Goal: Task Accomplishment & Management: Use online tool/utility

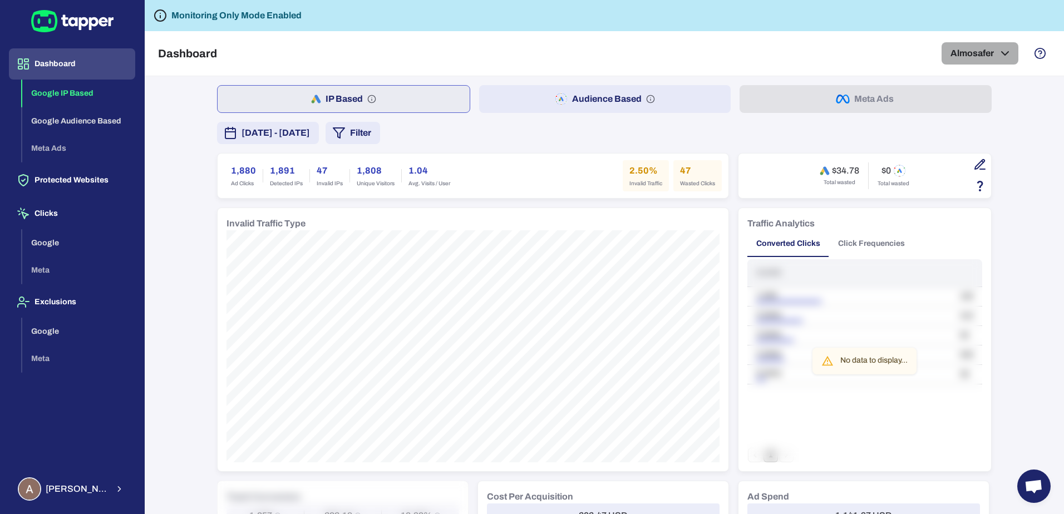
click at [962, 44] on button "Almosafer" at bounding box center [979, 53] width 77 height 22
click at [613, 51] on div at bounding box center [532, 257] width 1064 height 514
click at [91, 90] on button "Google IP Based" at bounding box center [78, 94] width 113 height 28
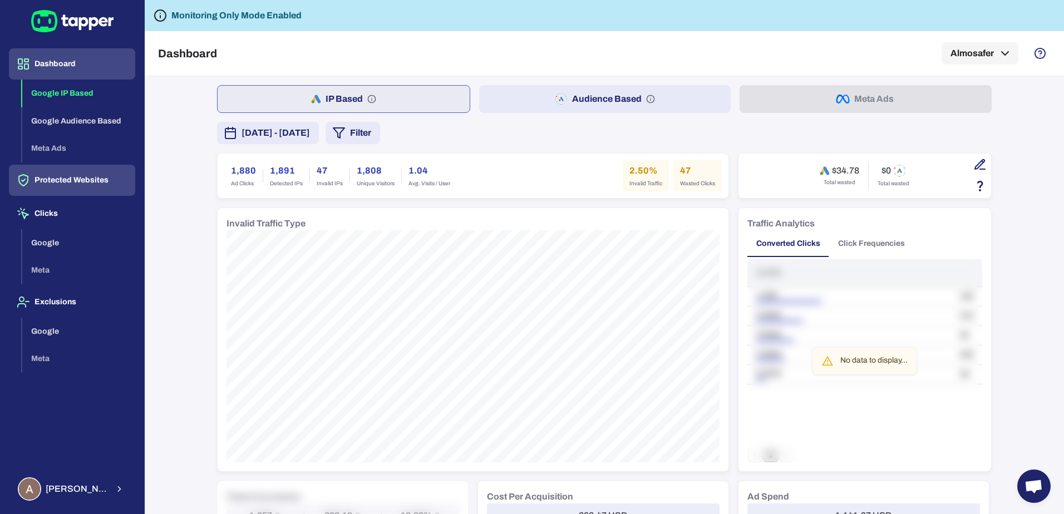
click at [90, 177] on button "Protected Websites" at bounding box center [72, 180] width 126 height 31
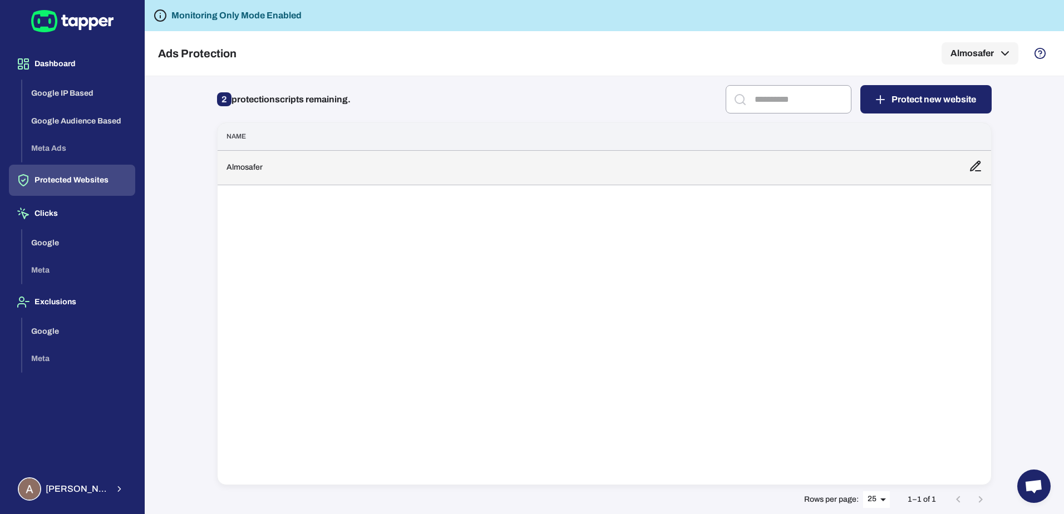
click at [354, 166] on td "Almosafer" at bounding box center [589, 167] width 742 height 34
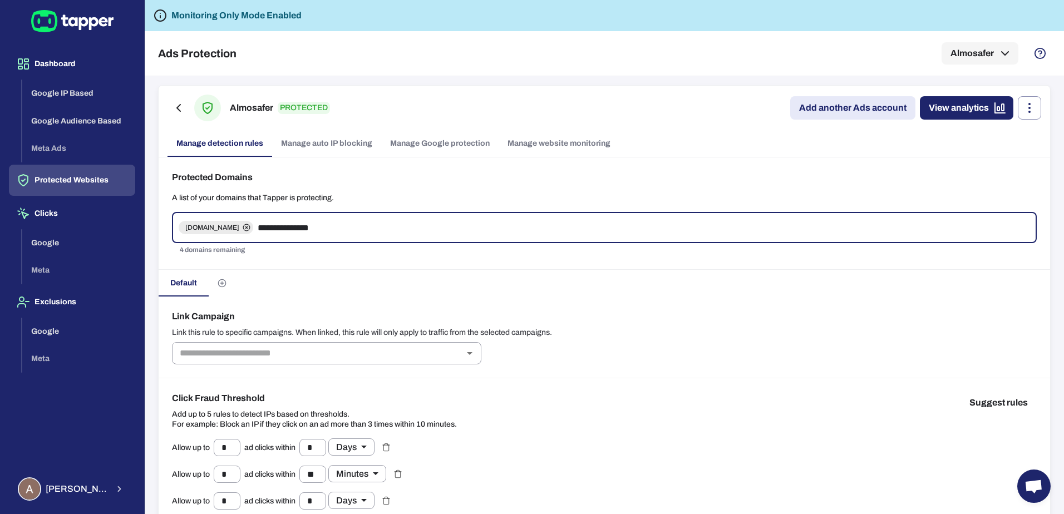
type input "**********"
click at [870, 105] on link "Add another Ads account" at bounding box center [852, 107] width 125 height 23
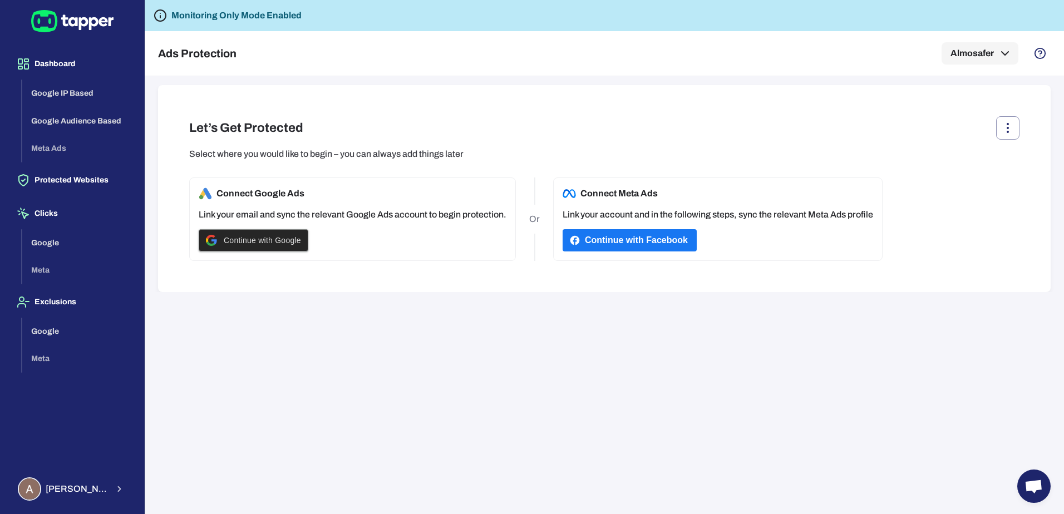
click at [282, 243] on span "Continue with Google" at bounding box center [262, 240] width 77 height 9
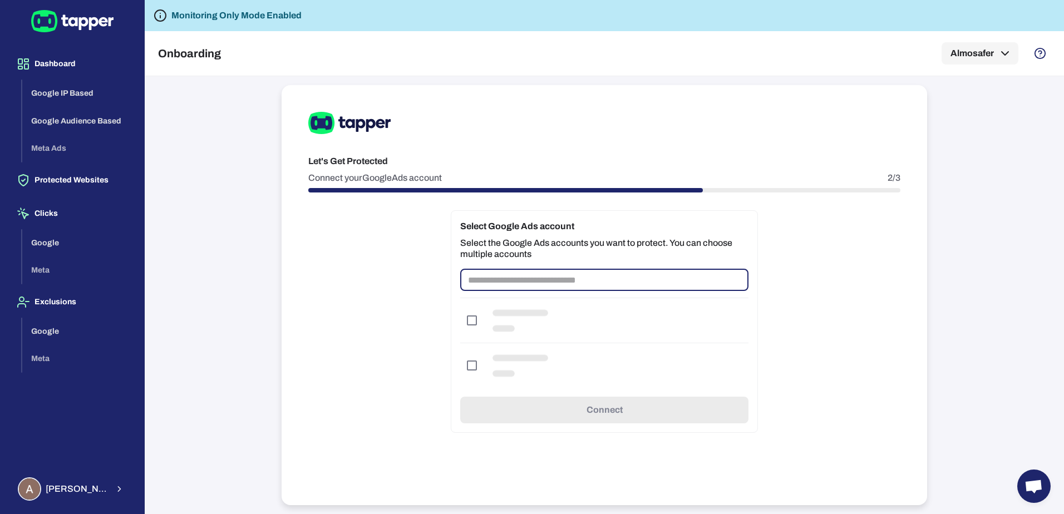
click at [588, 283] on input "text" at bounding box center [604, 280] width 288 height 22
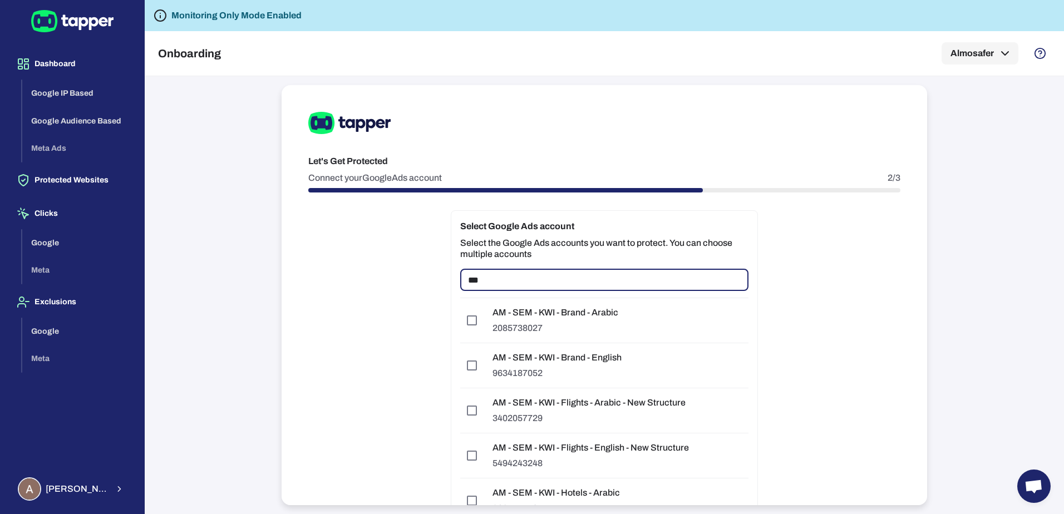
scroll to position [56, 0]
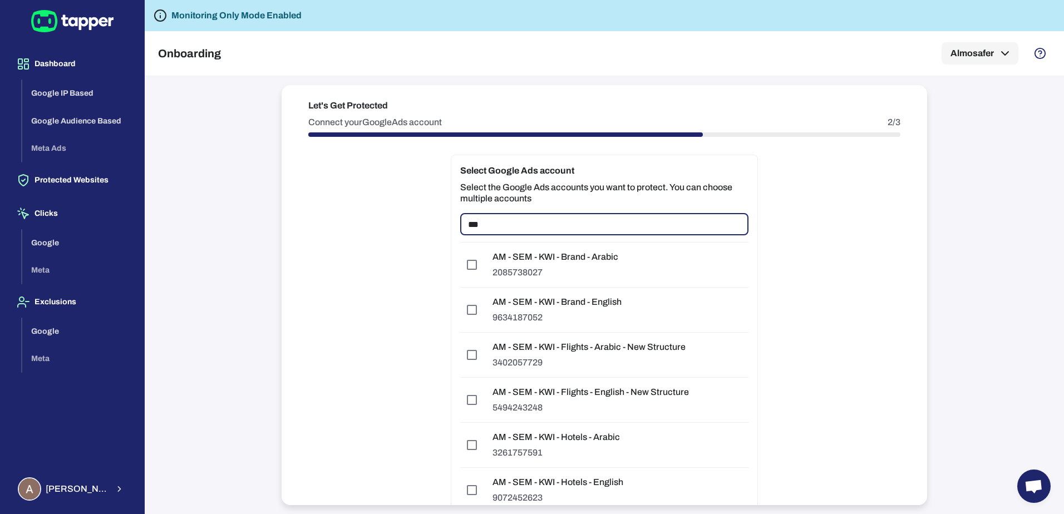
type input "***"
click at [593, 278] on p "2085738027" at bounding box center [555, 272] width 126 height 11
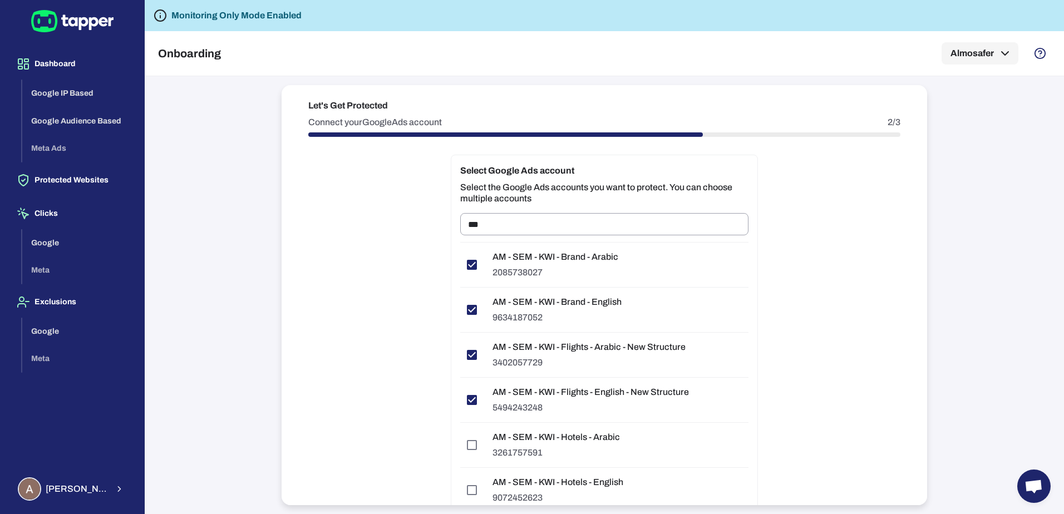
click at [473, 457] on div "AM - SEM - KWI - Hotels - Arabic 3261757591" at bounding box center [604, 444] width 288 height 45
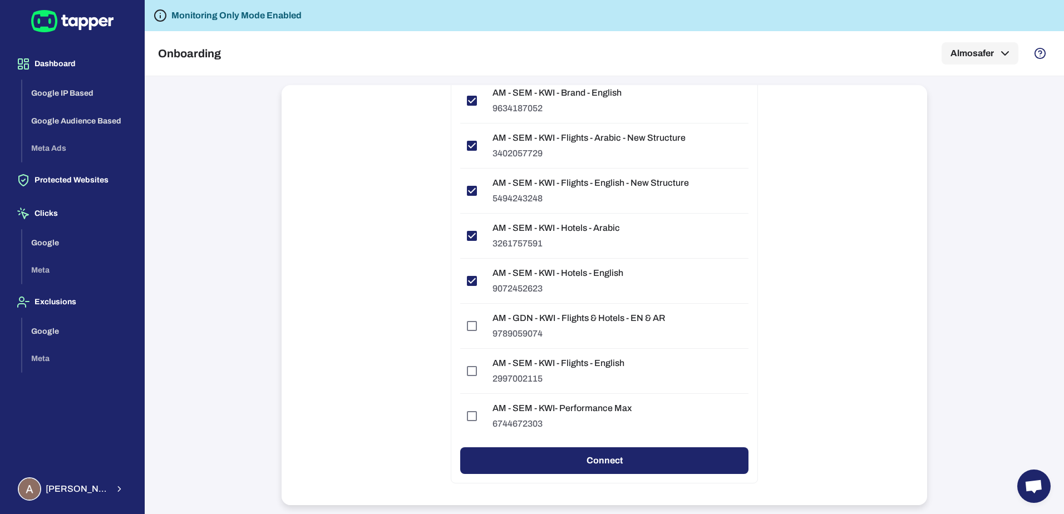
scroll to position [270, 0]
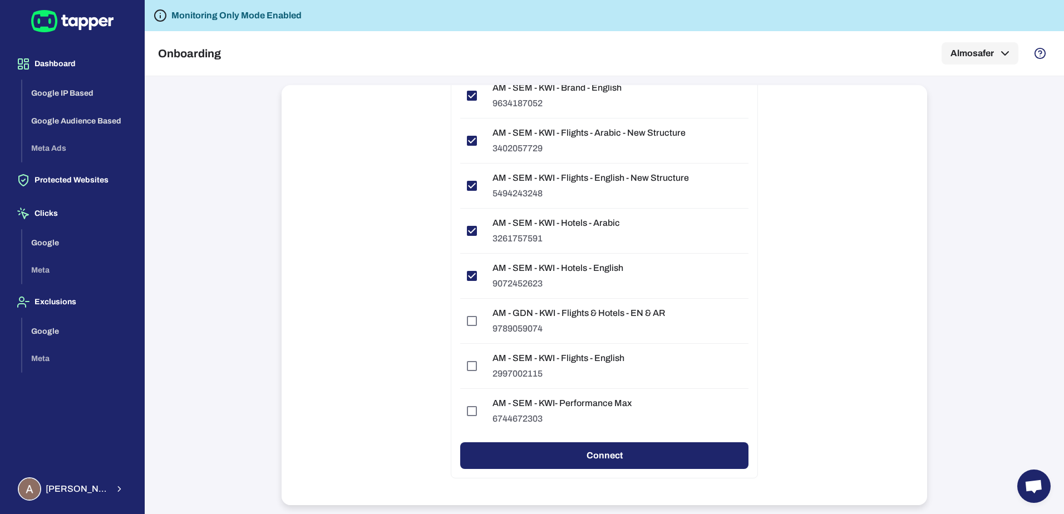
click at [545, 453] on button "Connect" at bounding box center [604, 455] width 288 height 27
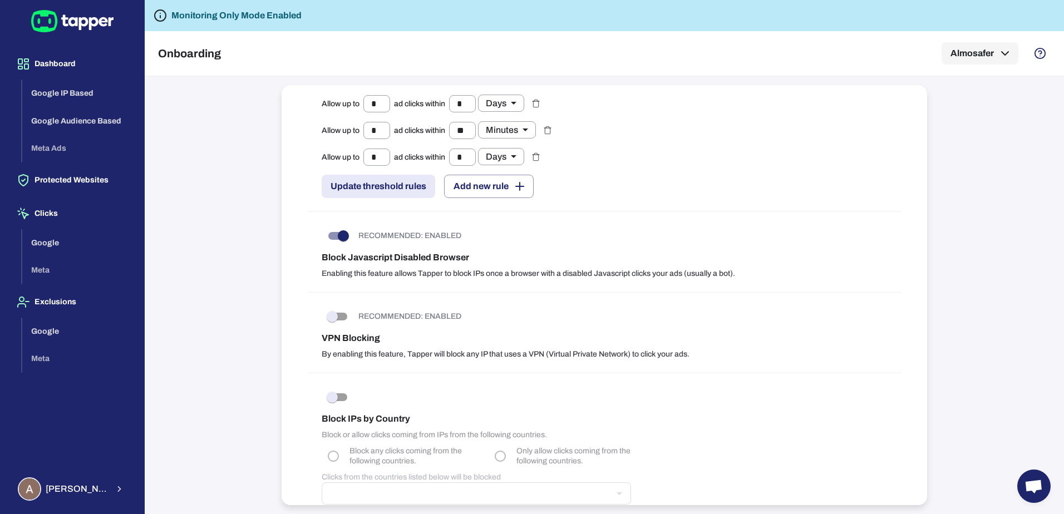
scroll to position [334, 0]
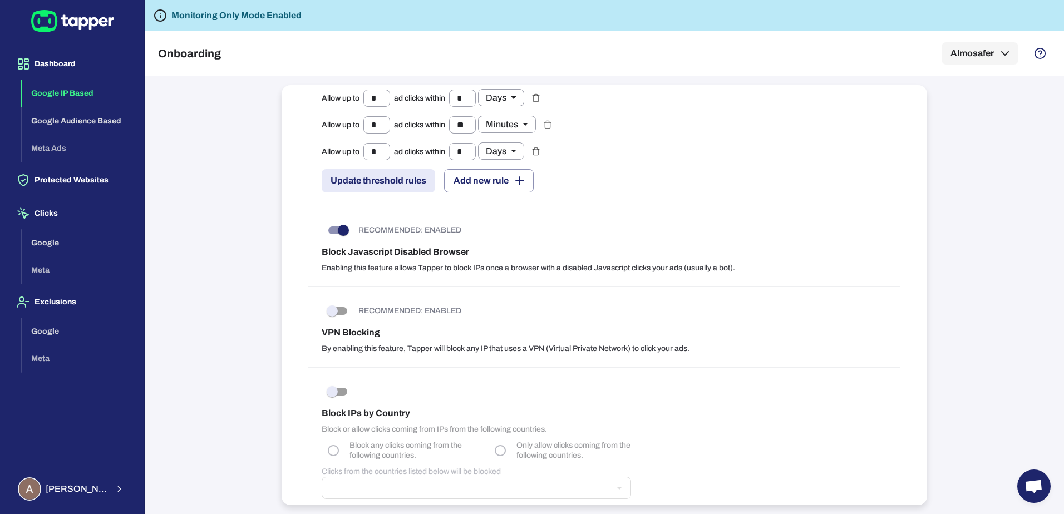
click at [70, 84] on button "Google IP Based" at bounding box center [78, 94] width 113 height 28
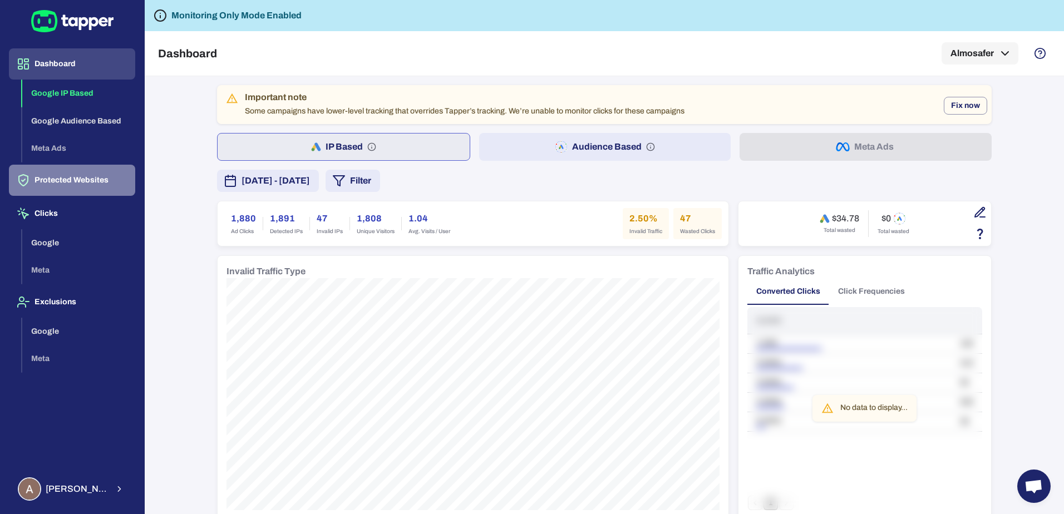
click at [79, 175] on button "Protected Websites" at bounding box center [72, 180] width 126 height 31
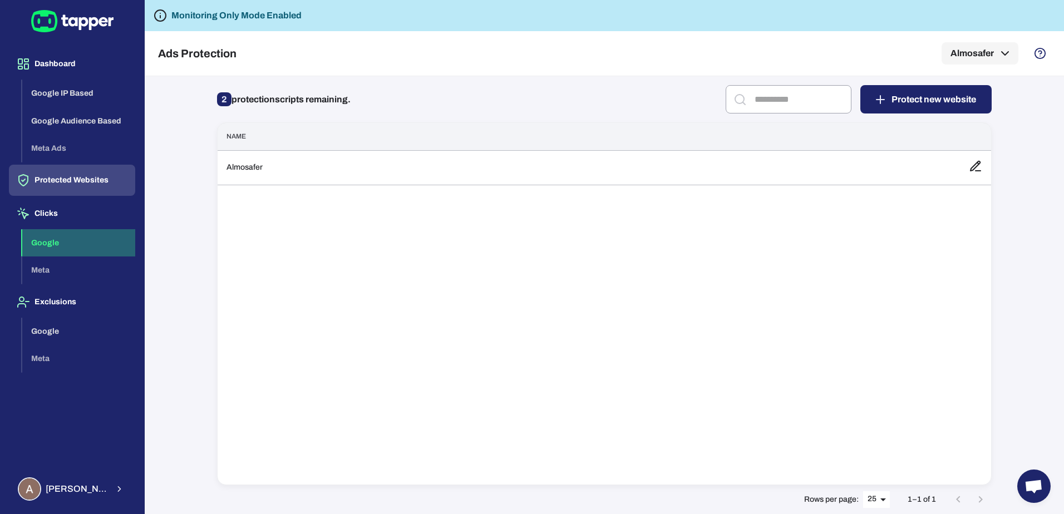
click at [66, 249] on button "Google" at bounding box center [78, 243] width 113 height 28
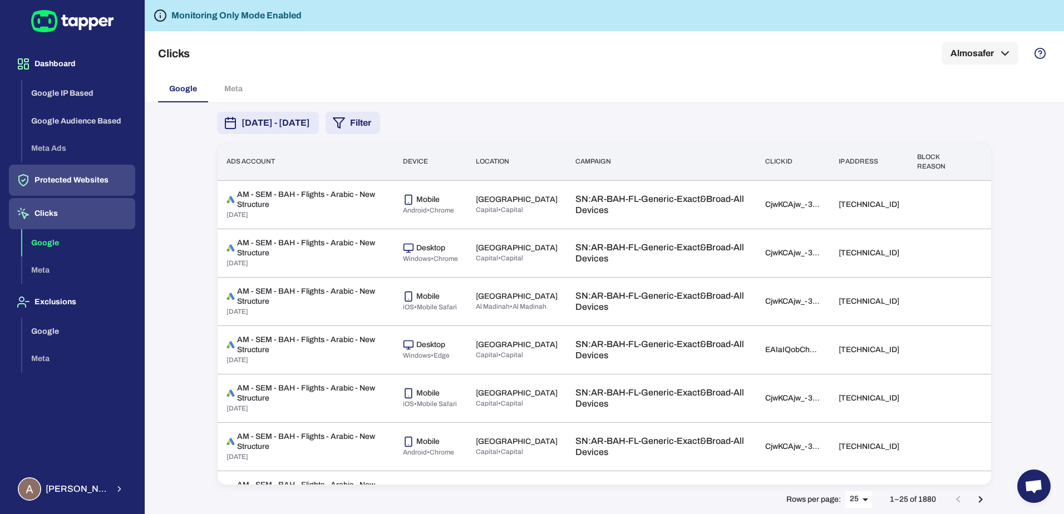
click at [83, 186] on button "Protected Websites" at bounding box center [72, 180] width 126 height 31
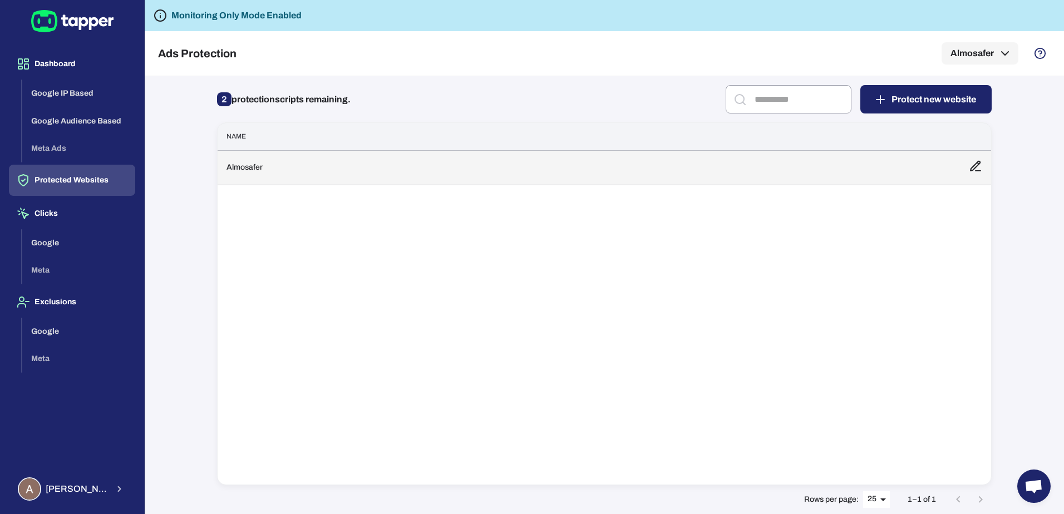
drag, startPoint x: 394, startPoint y: 187, endPoint x: 395, endPoint y: 166, distance: 20.6
click at [394, 187] on div "Name Almosafer" at bounding box center [604, 303] width 774 height 363
click at [395, 165] on td "Almosafer" at bounding box center [589, 167] width 742 height 34
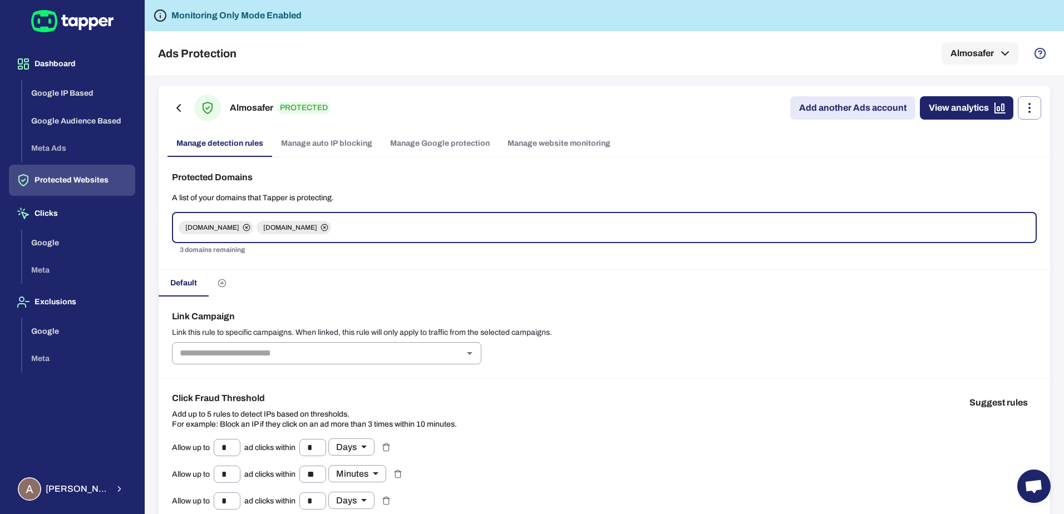
click at [364, 137] on link "Manage auto IP blocking" at bounding box center [326, 143] width 109 height 27
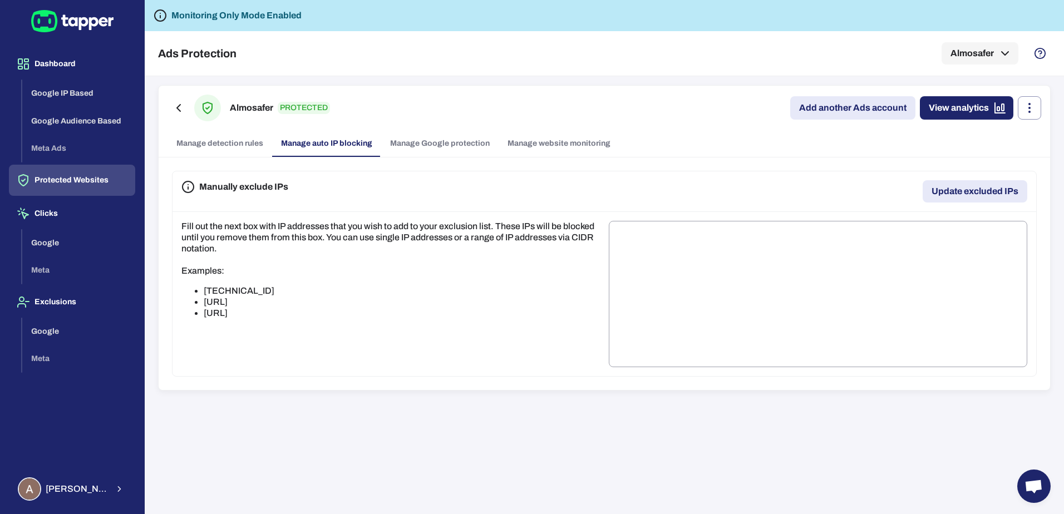
click at [456, 146] on link "Manage Google protection" at bounding box center [439, 143] width 117 height 27
